Goal: Task Accomplishment & Management: Use online tool/utility

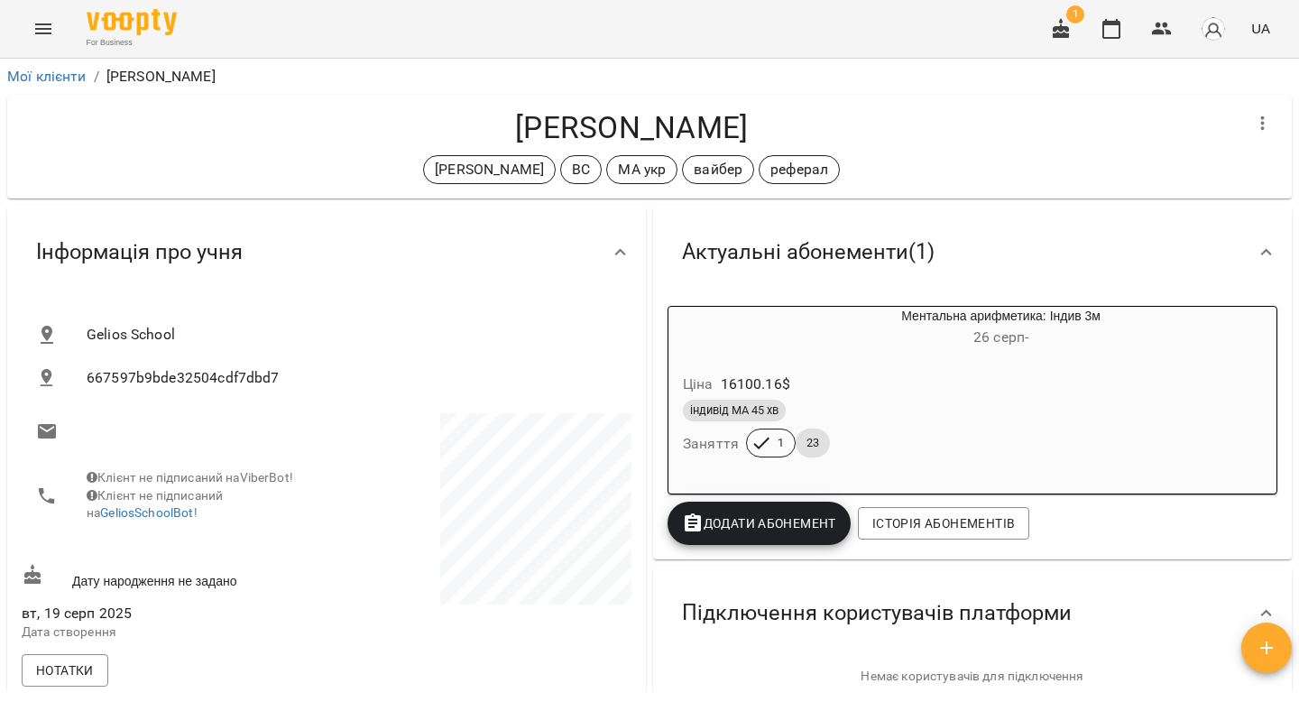
scroll to position [202, 0]
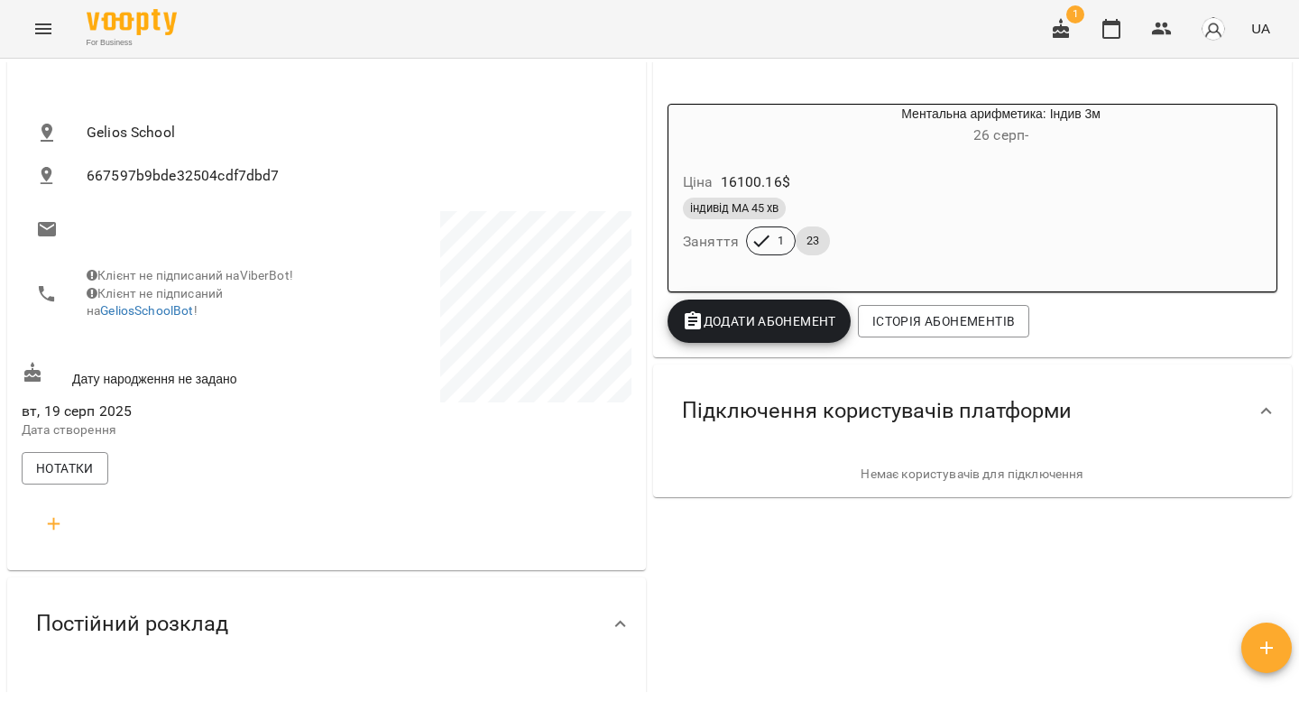
click at [51, 526] on icon "button" at bounding box center [54, 524] width 22 height 22
click at [89, 595] on input "text" at bounding box center [132, 596] width 142 height 29
type input "****"
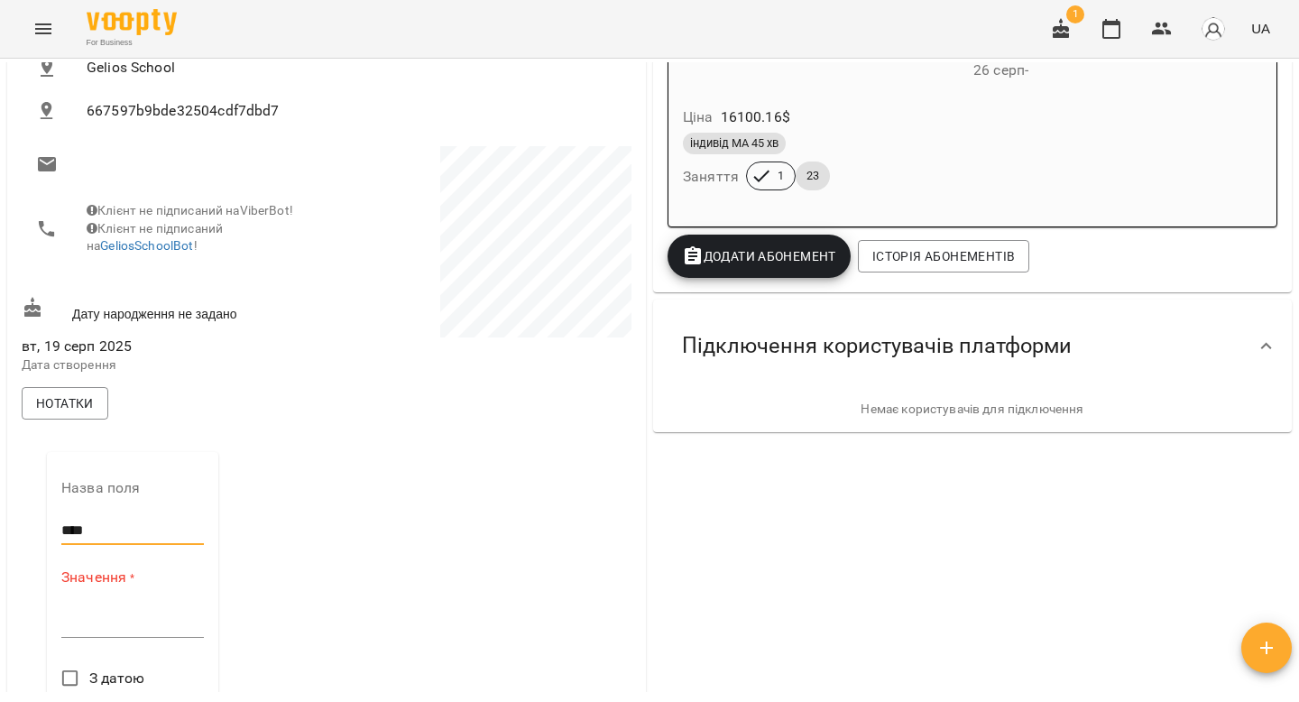
scroll to position [282, 0]
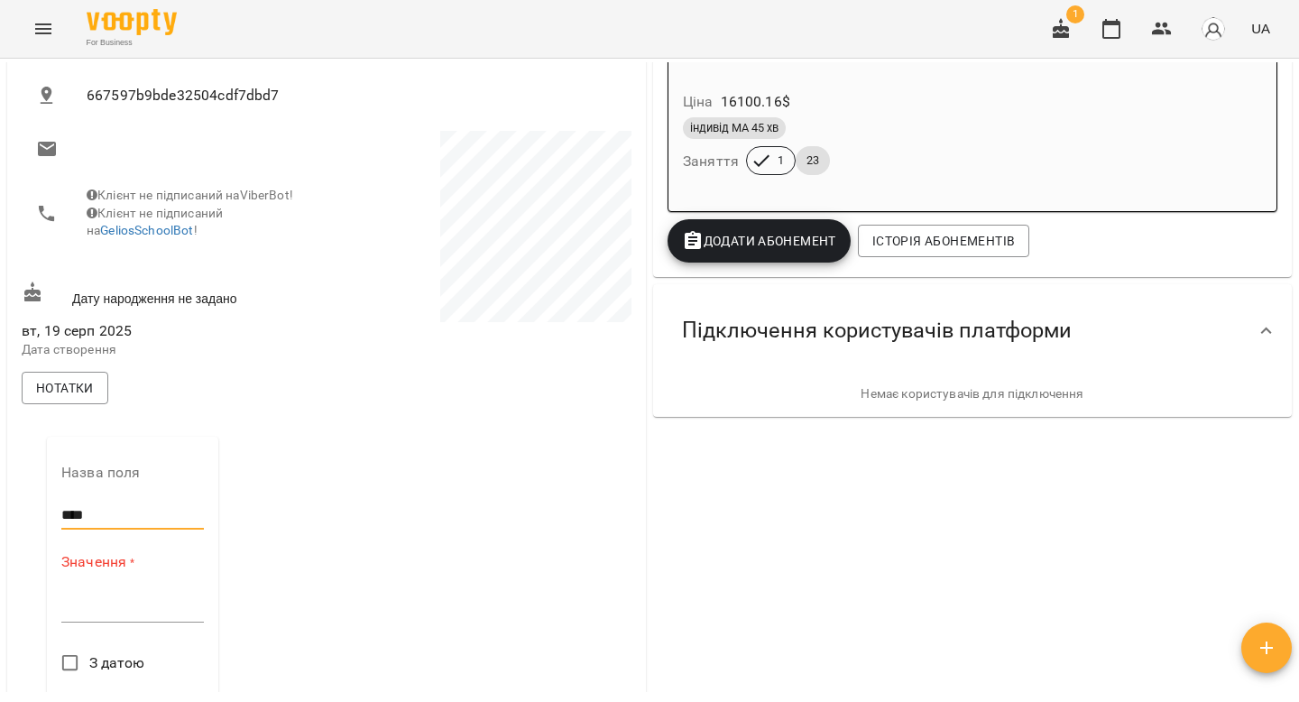
click at [109, 616] on textarea at bounding box center [132, 607] width 142 height 17
type textarea "*"
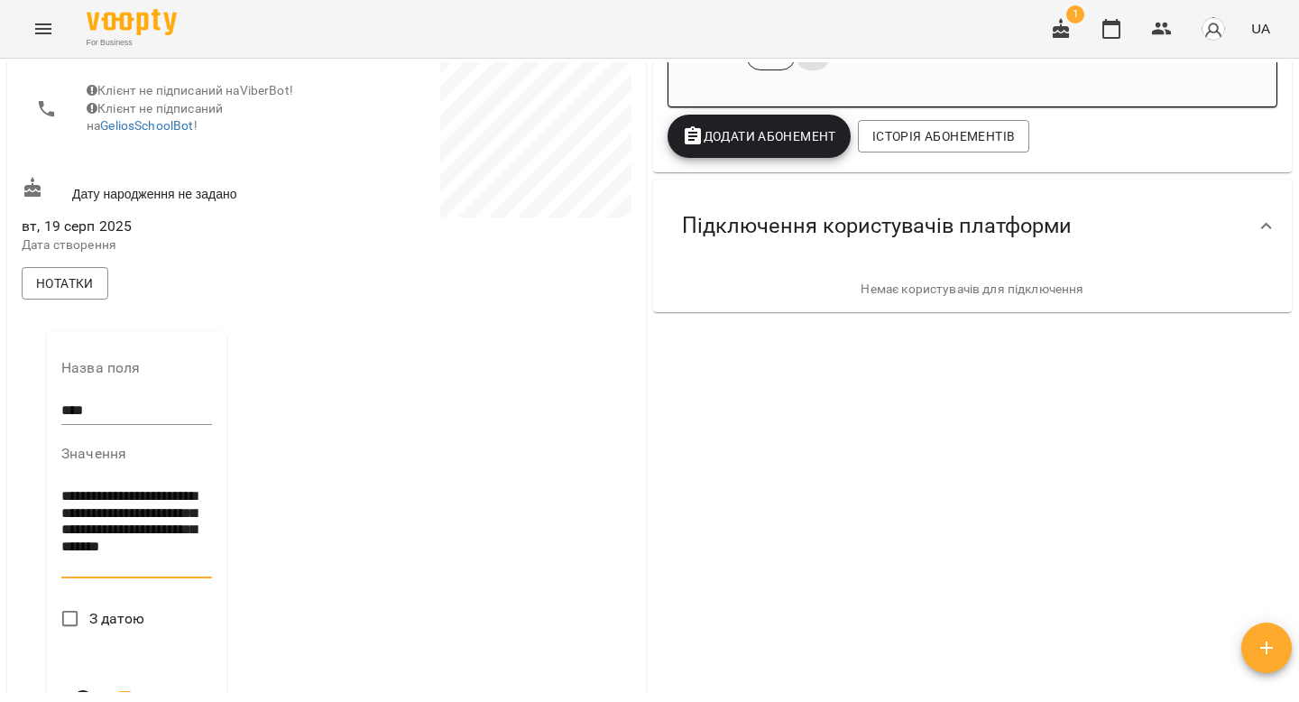
scroll to position [450, 0]
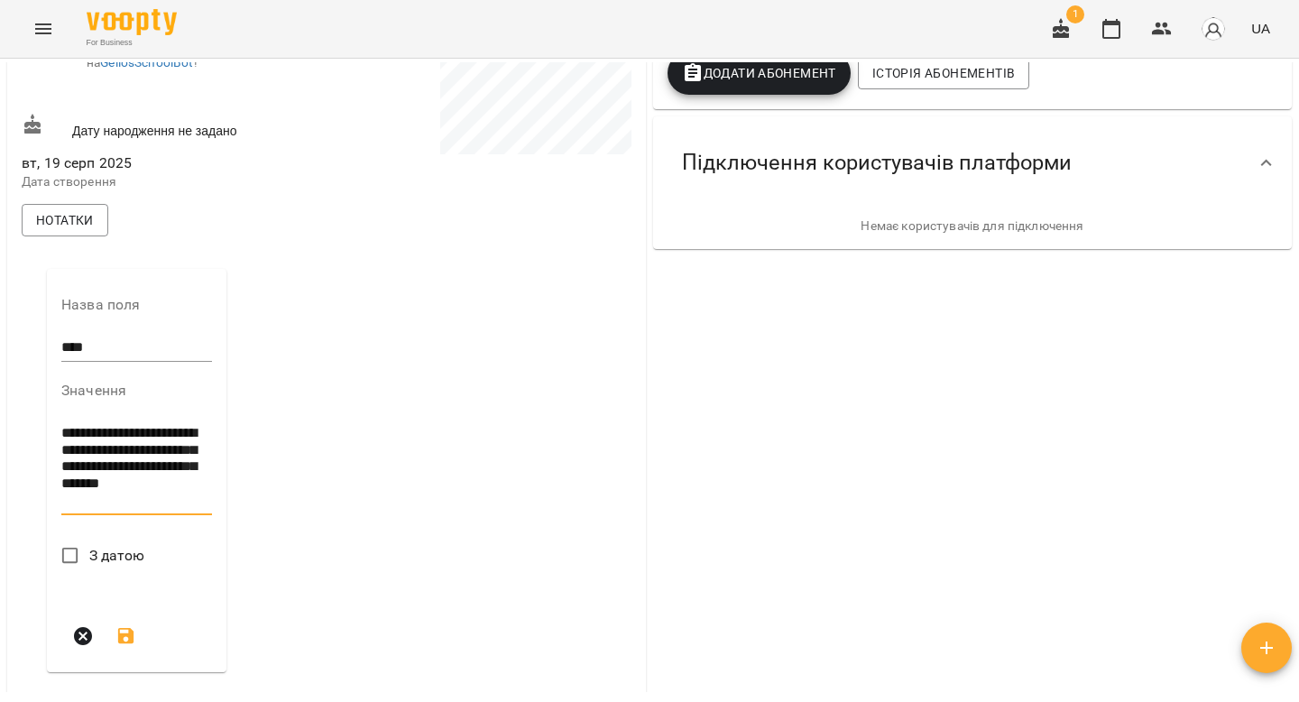
type textarea "**********"
click at [101, 566] on span "З датою" at bounding box center [117, 556] width 56 height 22
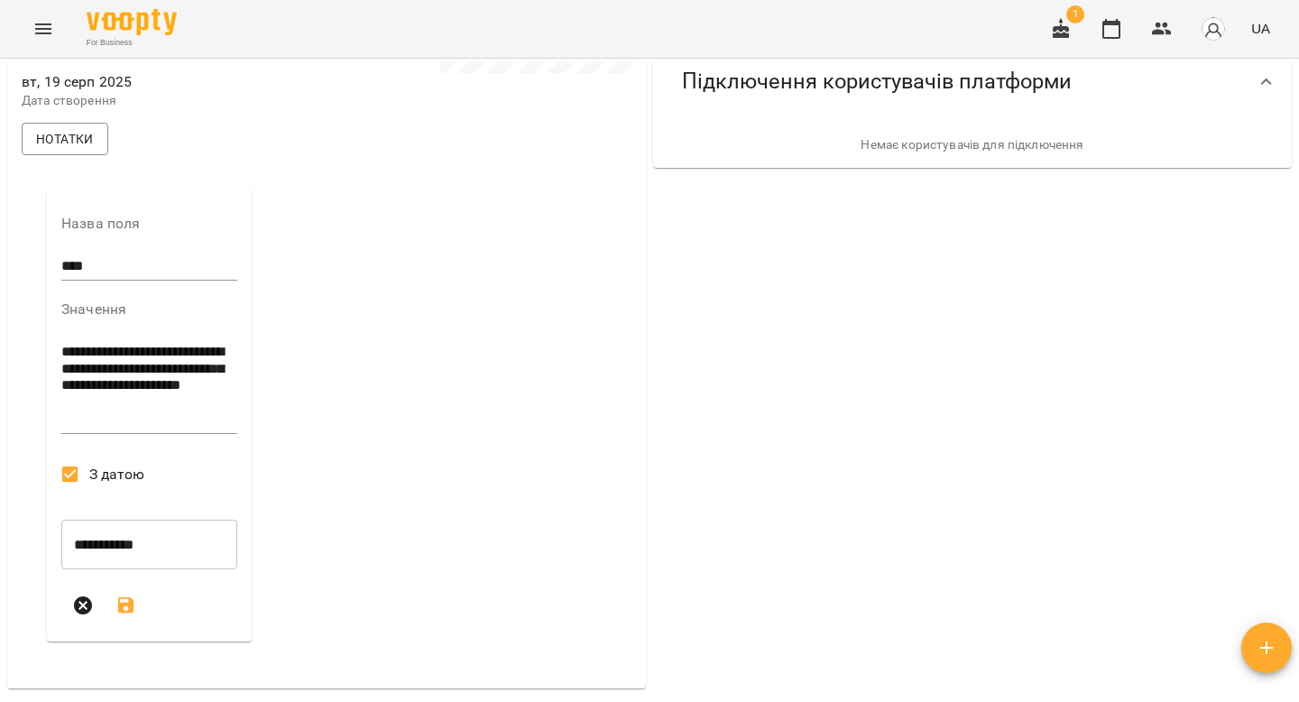
click at [125, 616] on icon "submit" at bounding box center [126, 605] width 22 height 22
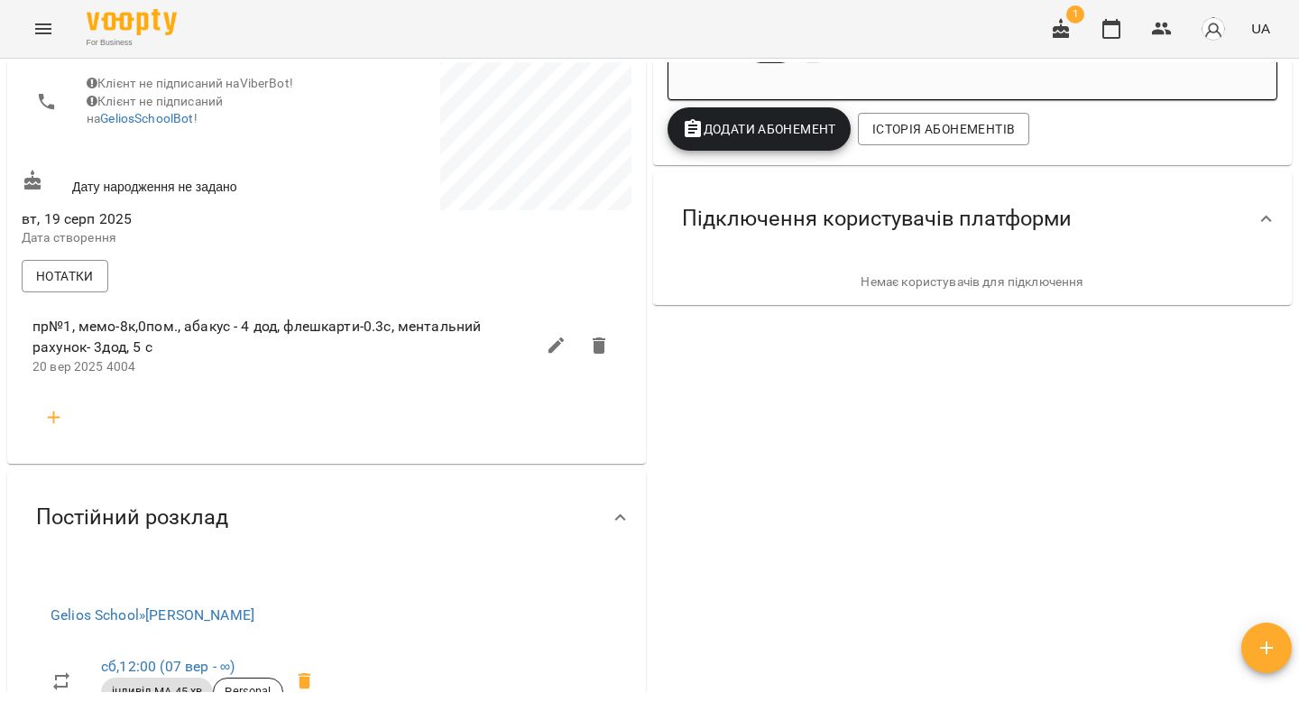
scroll to position [377, 0]
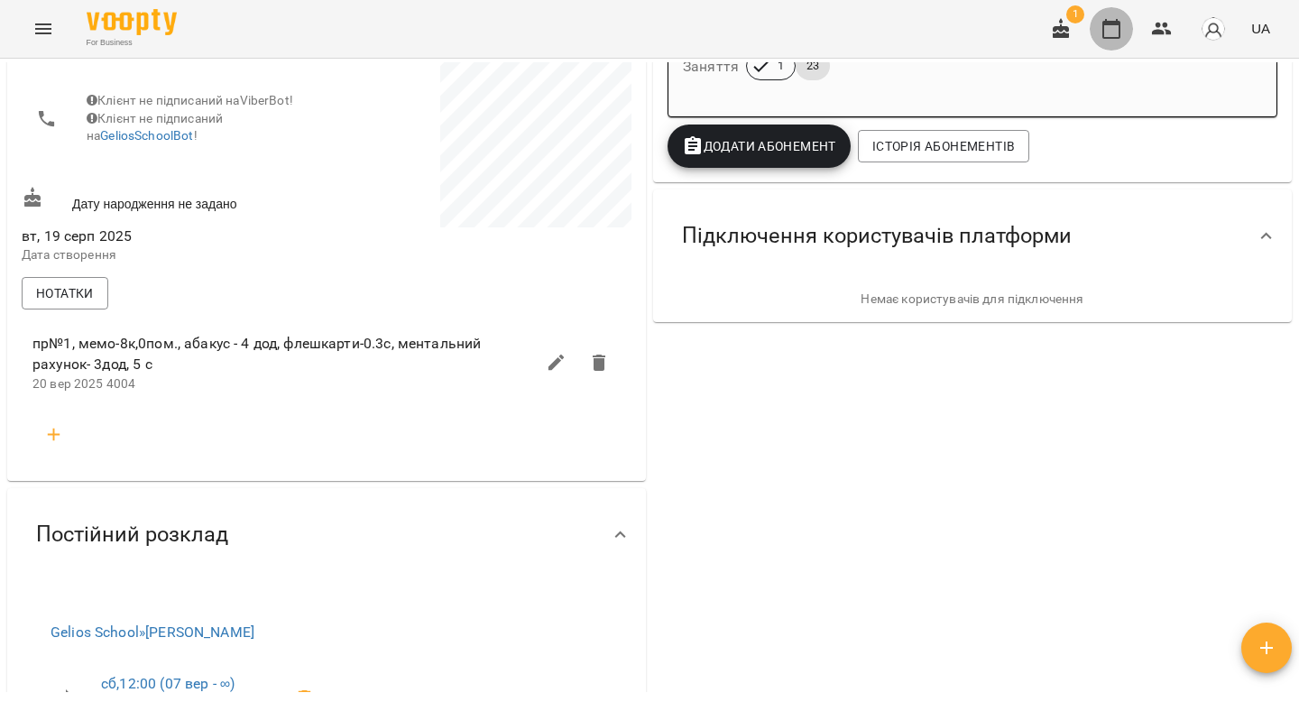
click at [1113, 37] on icon "button" at bounding box center [1111, 29] width 18 height 20
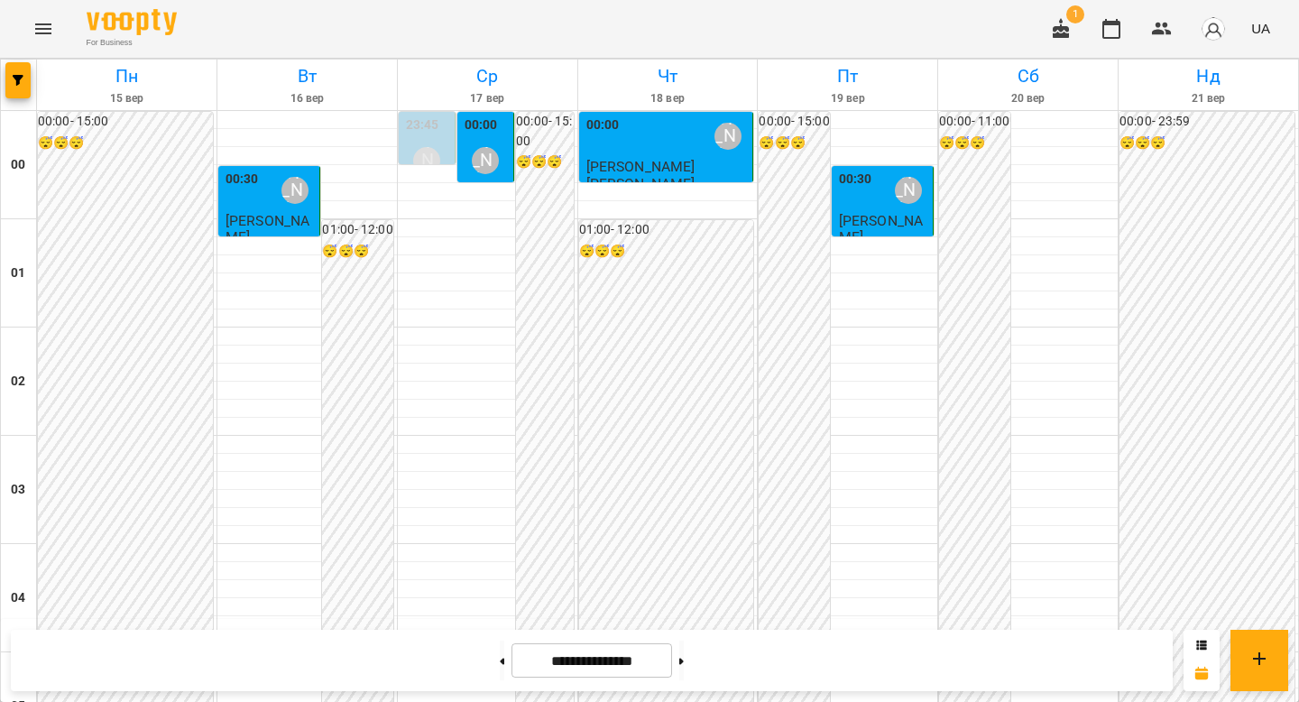
scroll to position [1563, 0]
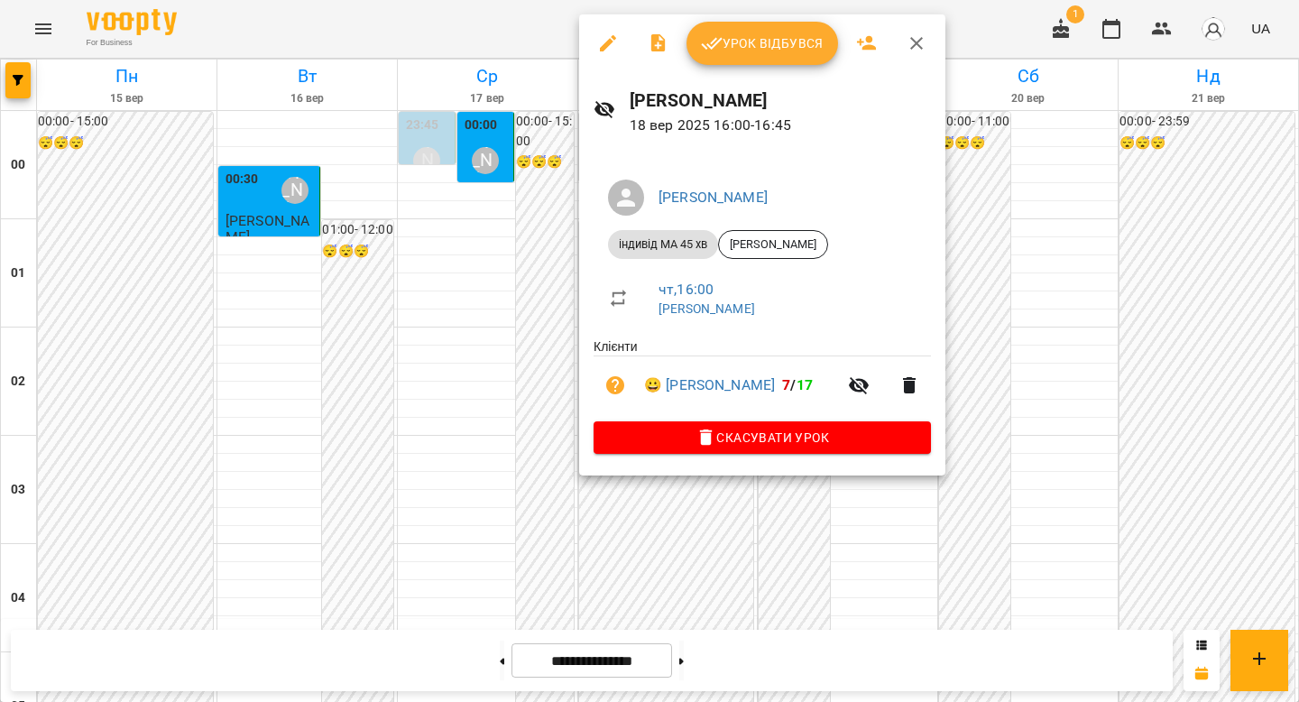
click at [693, 399] on li "😀 [PERSON_NAME] 7 / 17" at bounding box center [761, 385] width 337 height 58
click at [693, 390] on link "😀 [PERSON_NAME]" at bounding box center [709, 385] width 131 height 22
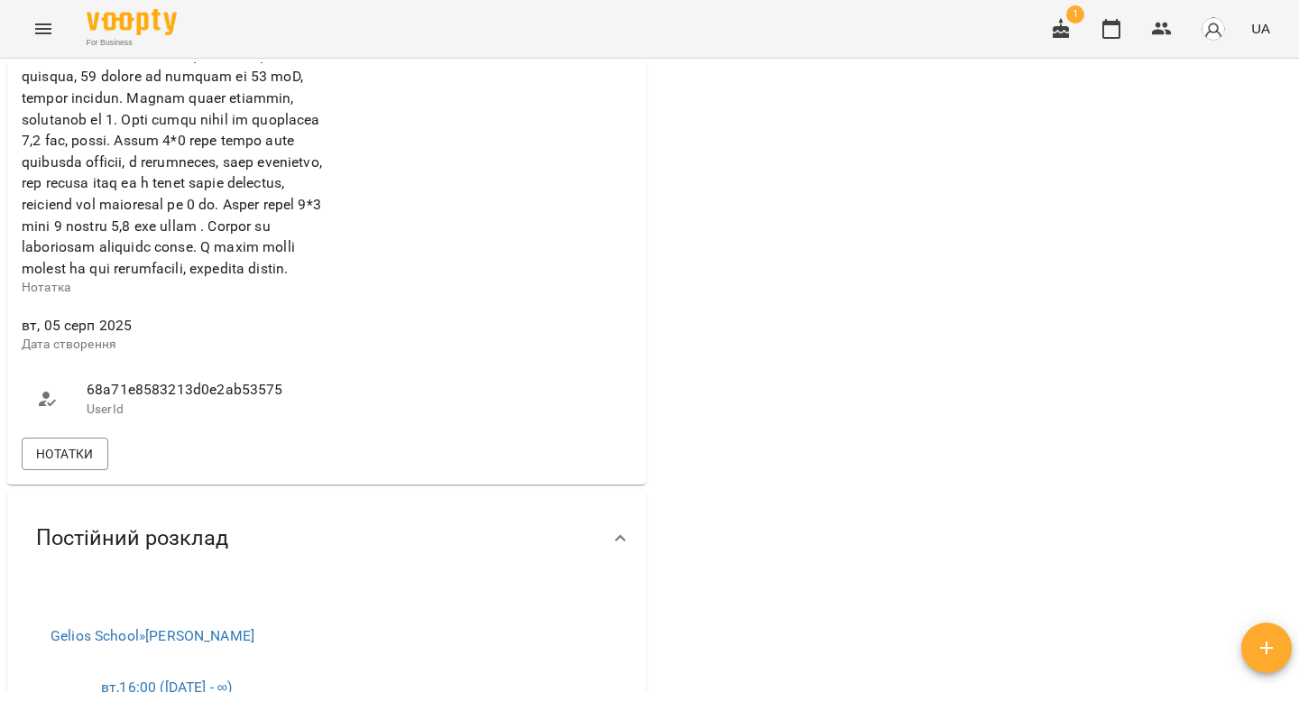
scroll to position [812, 0]
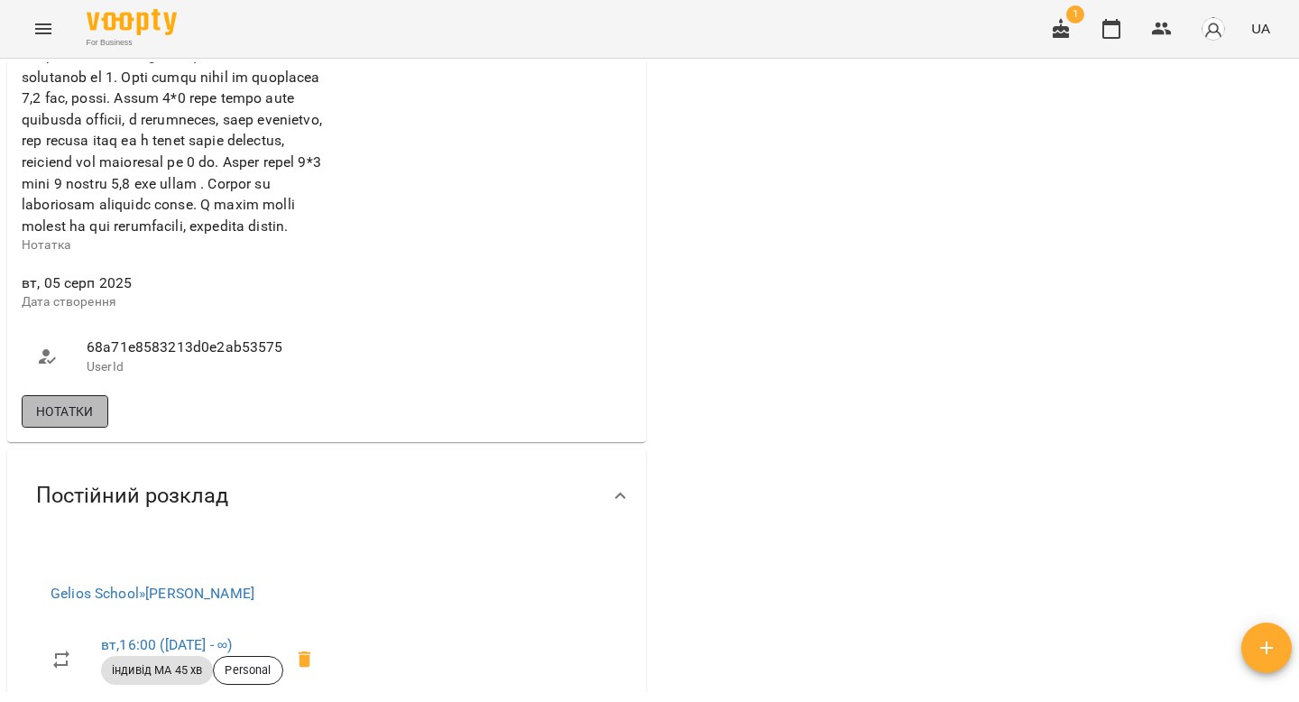
click at [90, 422] on span "Нотатки" at bounding box center [65, 411] width 58 height 22
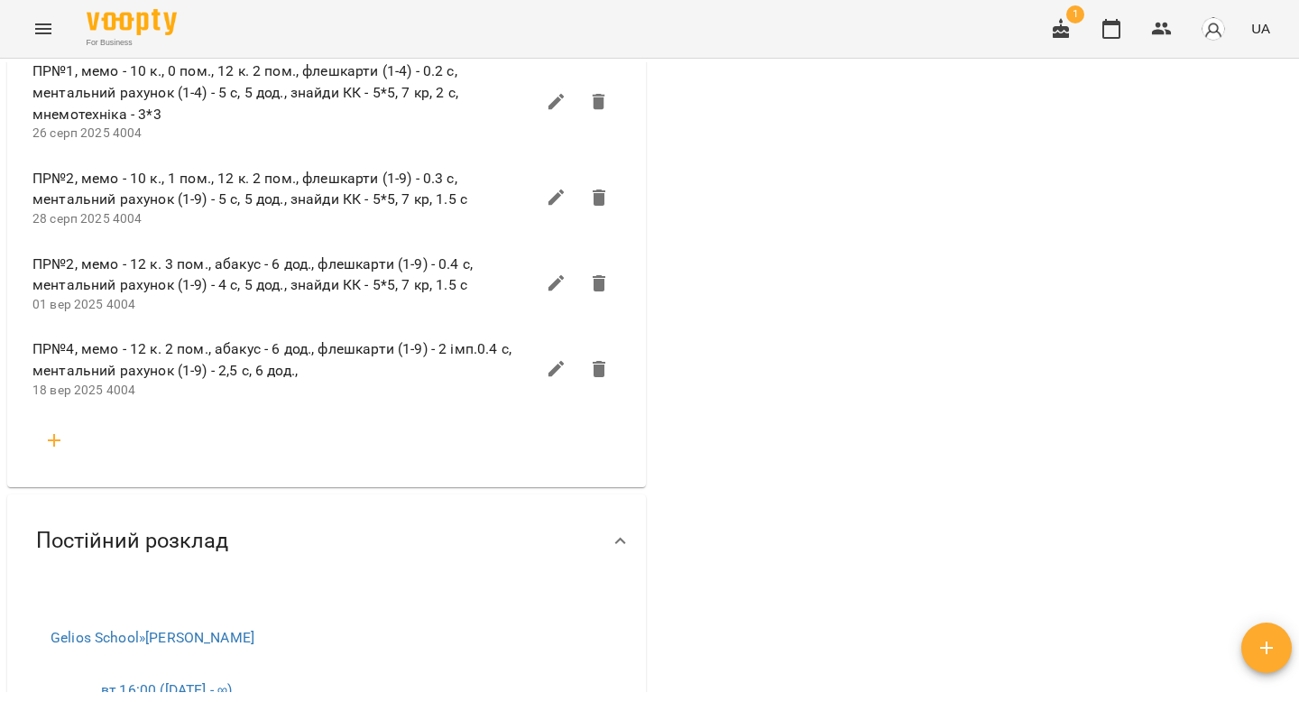
scroll to position [1205, 0]
